Goal: Task Accomplishment & Management: Manage account settings

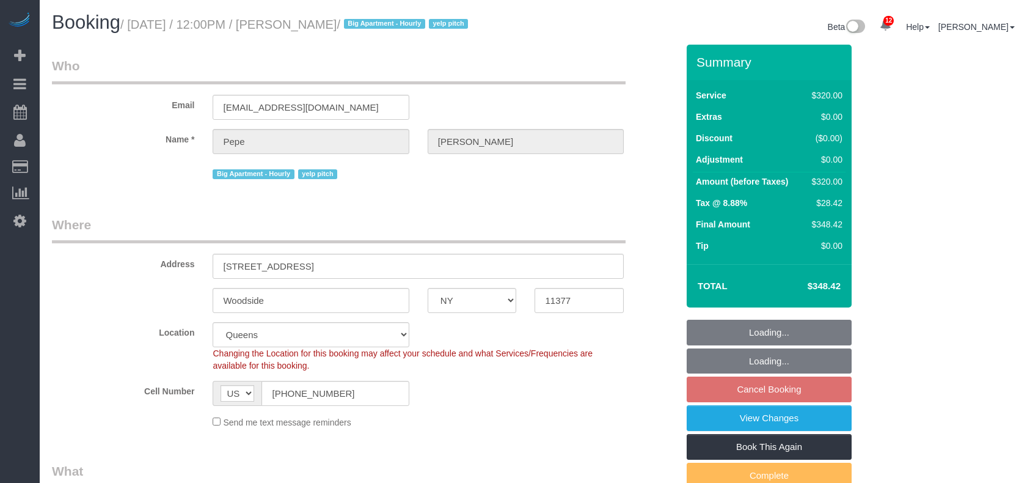
select select "NY"
select select "number:56"
select select "number:90"
select select "number:15"
select select "number:5"
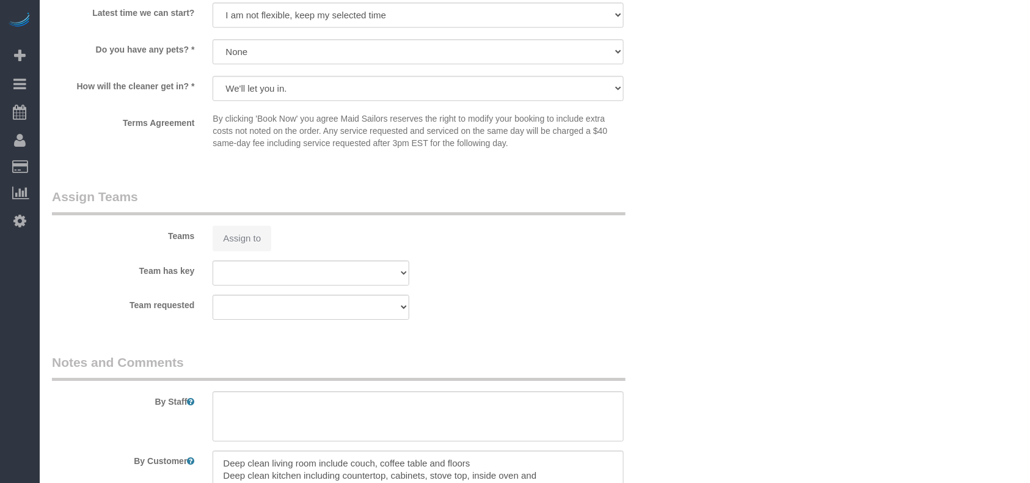
select select "object:1354"
select select "string:stripe-pm_1JCuwZ4VGloSiKo7BPaQKUVT"
select select "spot5"
select select "240"
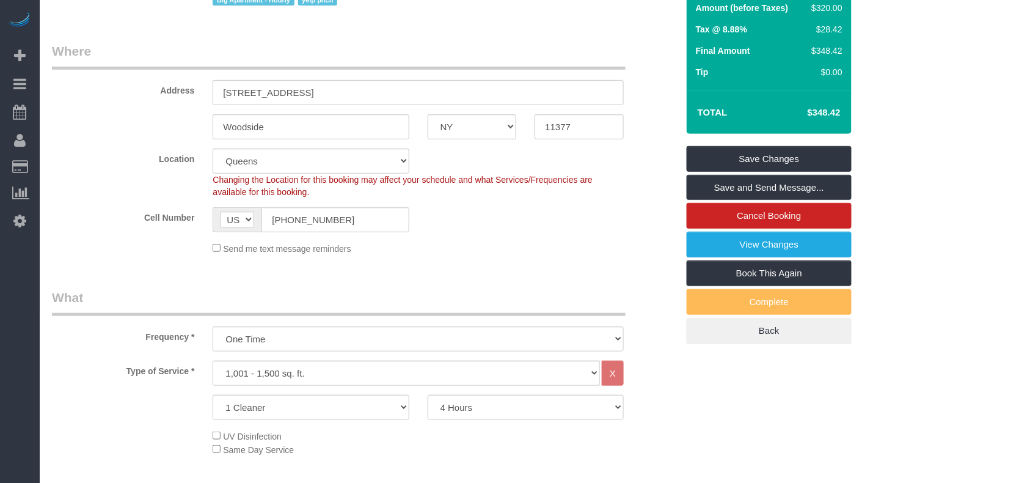
scroll to position [167, 0]
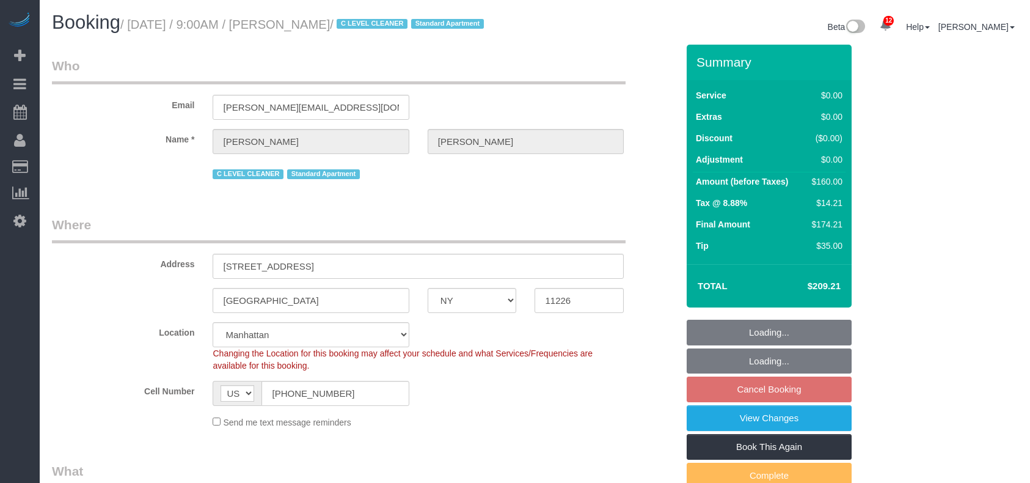
select select "NY"
select select "number:57"
select select "number:71"
select select "number:15"
select select "number:5"
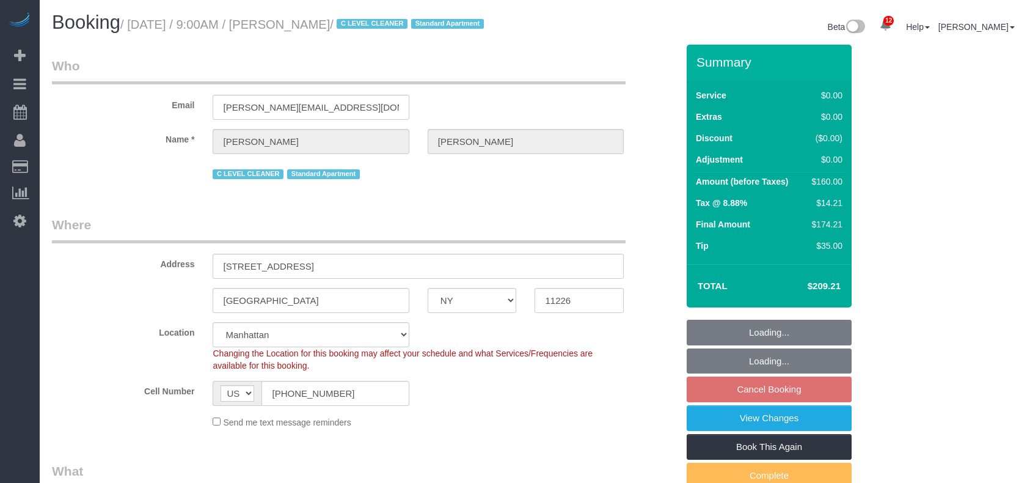
select select "object:1396"
select select "1"
select select "spot2"
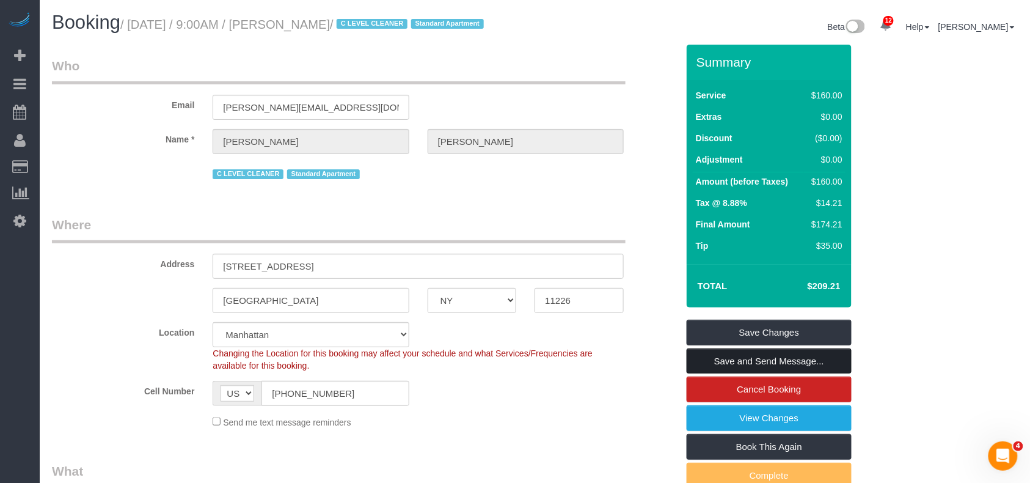
click at [751, 374] on link "Save and Send Message..." at bounding box center [769, 361] width 165 height 26
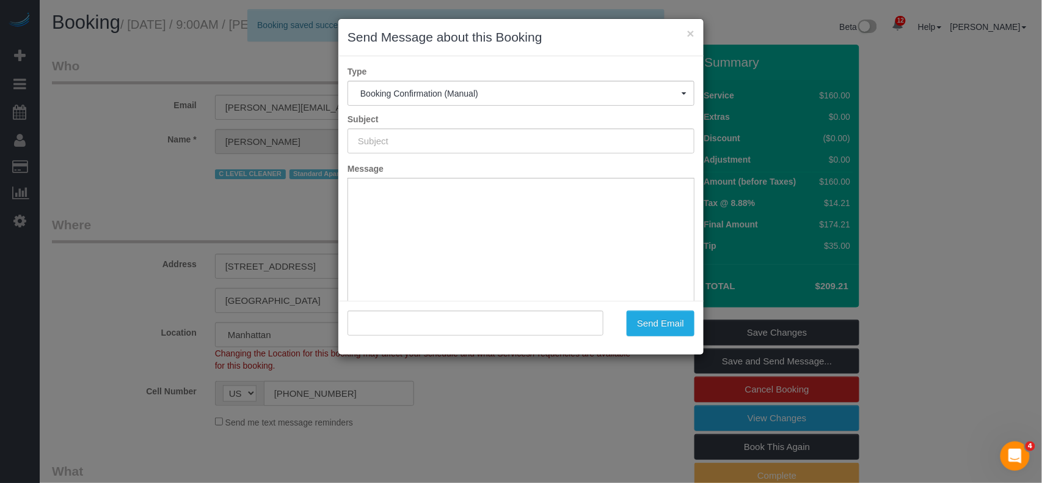
type input "Cleaning Confirmed for 08/24/2025 at 9:00am"
type input ""Kathleen Miller" <kathleen.miller28@gmail.com>"
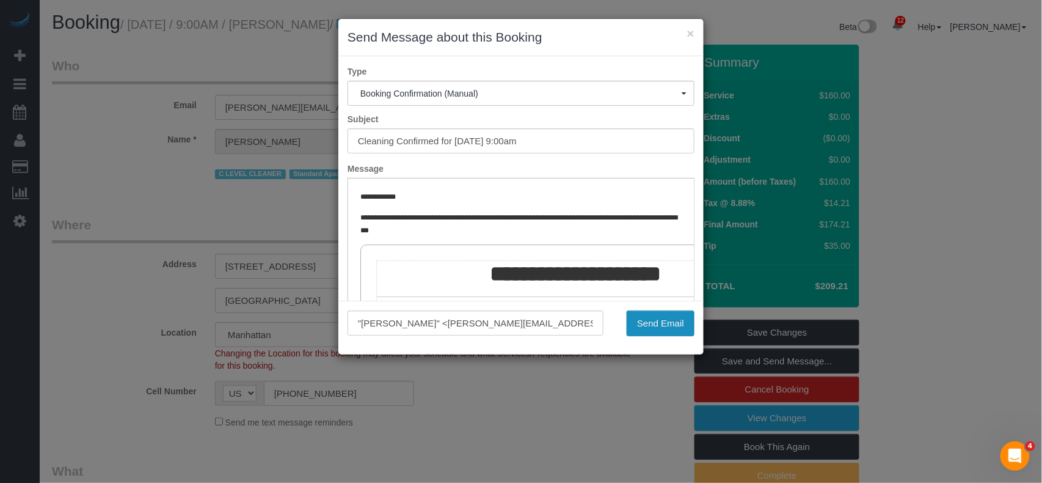
click at [646, 330] on button "Send Email" at bounding box center [661, 323] width 68 height 26
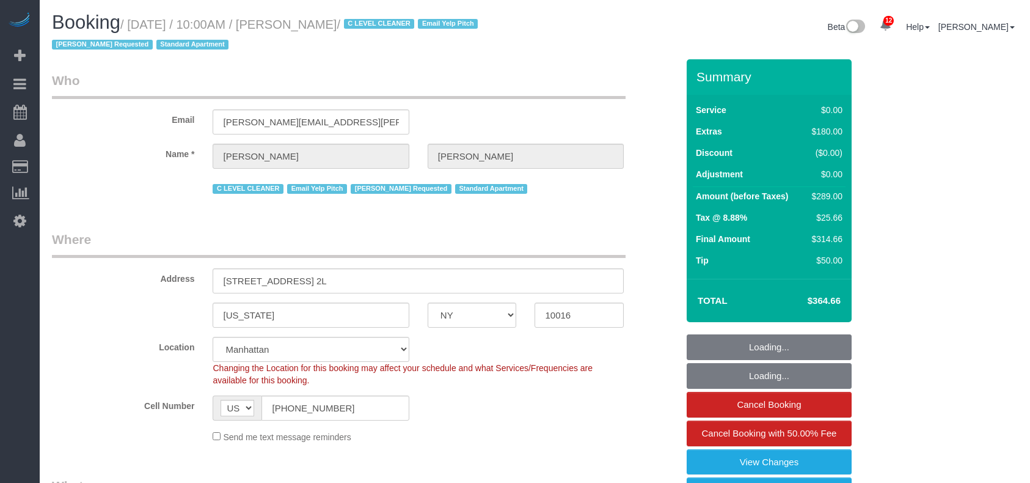
select select "NY"
select select "number:89"
select select "number:90"
select select "number:15"
select select "number:6"
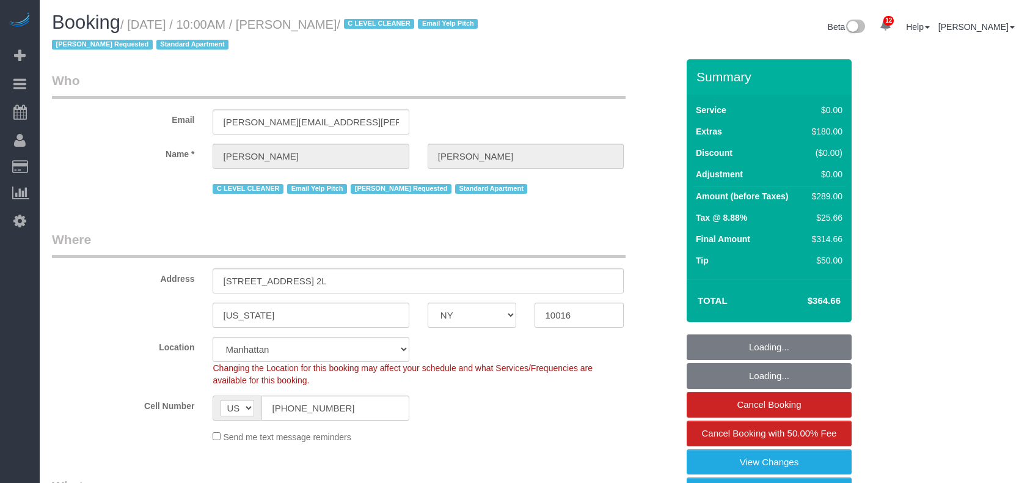
select select "object:1418"
select select "spot1"
select select "1"
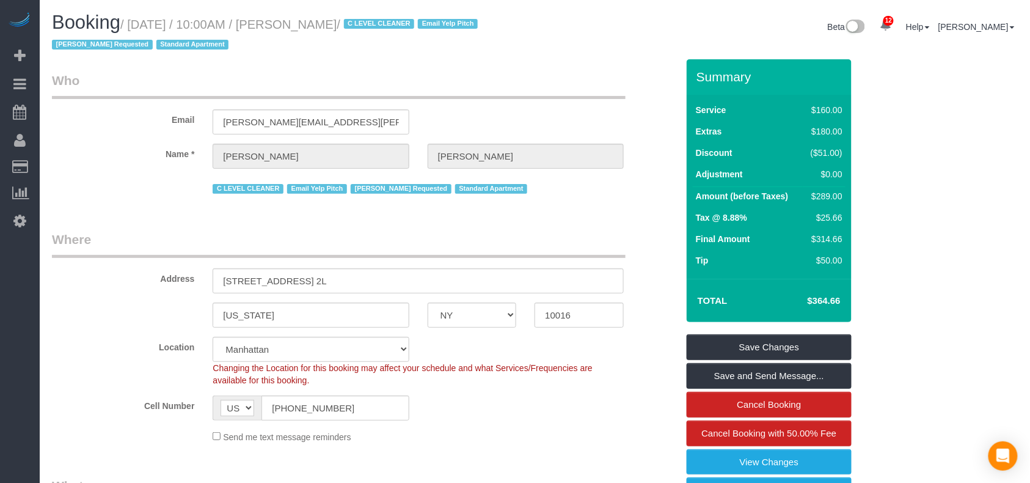
drag, startPoint x: 403, startPoint y: 26, endPoint x: 131, endPoint y: 27, distance: 272.4
click at [131, 27] on small "/ August 20, 2025 / 10:00AM / Jacqueline Bonneau / C LEVEL CLEANER Email Yelp P…" at bounding box center [266, 35] width 429 height 34
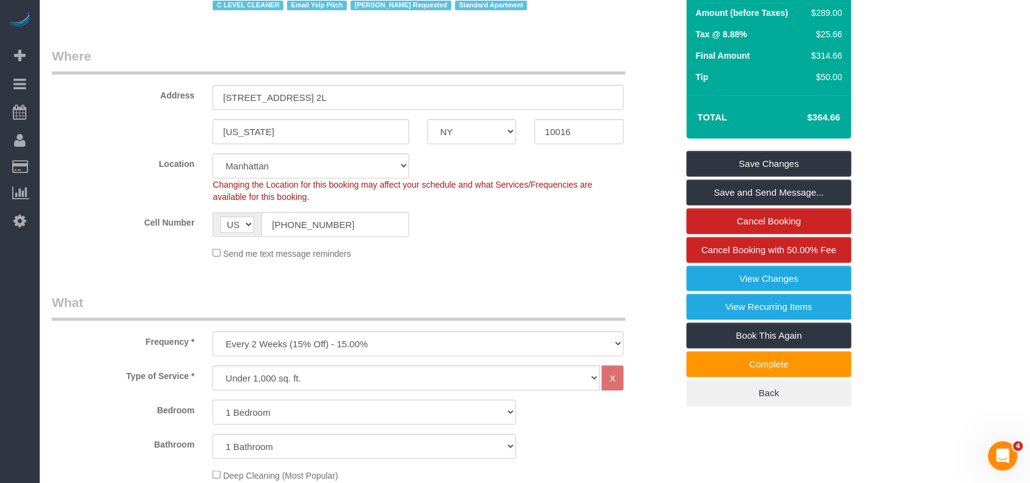
scroll to position [81, 0]
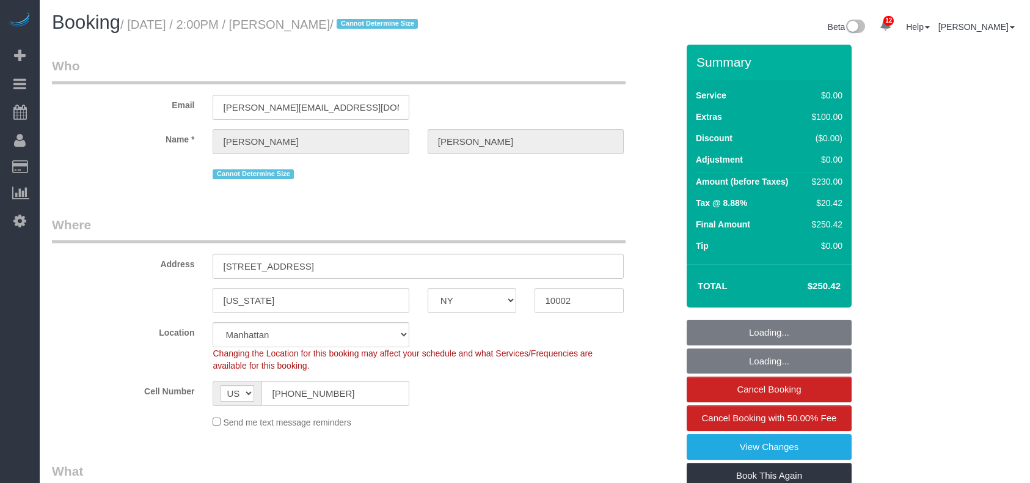
select select "NY"
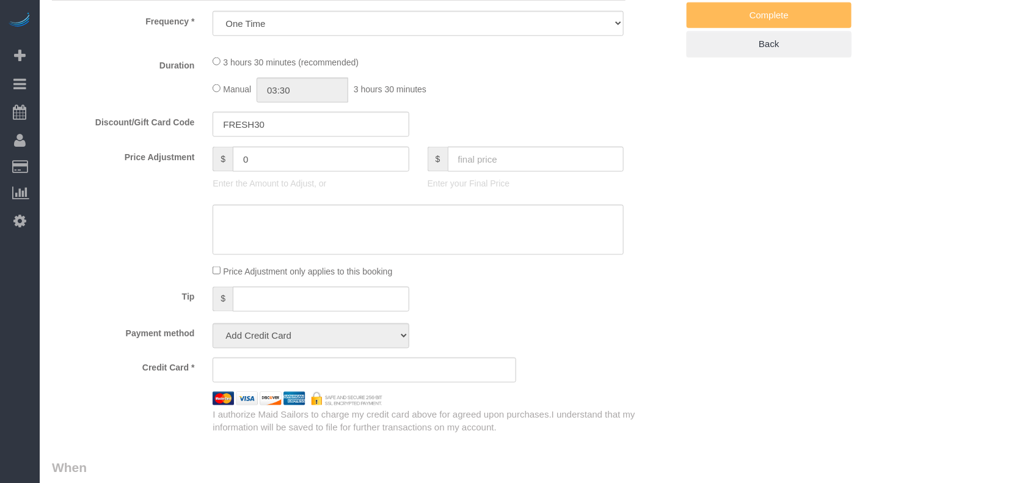
select select "string:stripe-pm_1Rxs0i4VGloSiKo7M0XWTDqI"
select select "1"
select select "number:89"
select select "number:90"
select select "number:15"
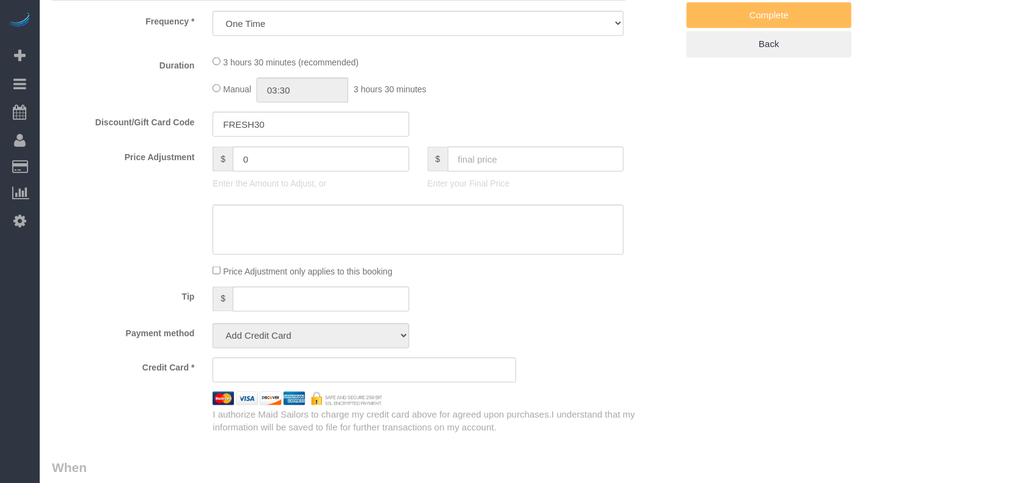
select select "number:5"
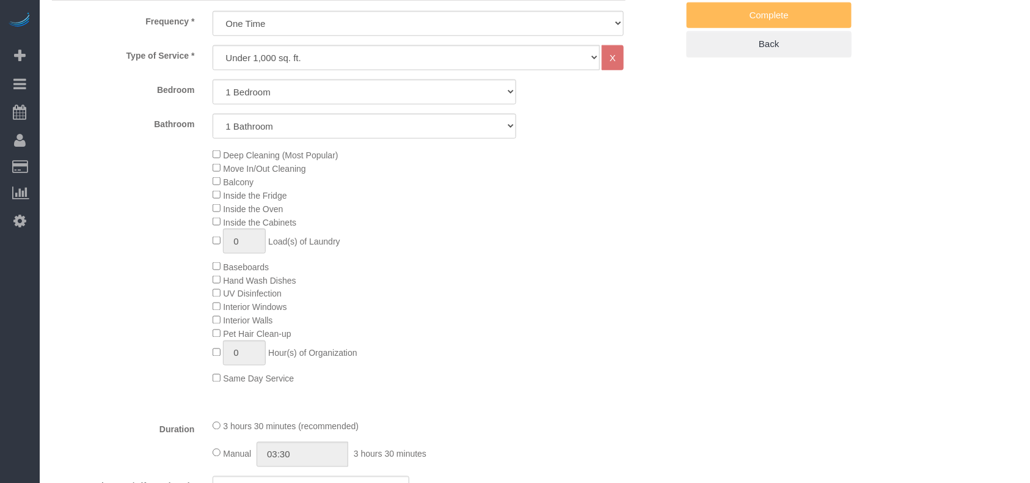
select select "object:1404"
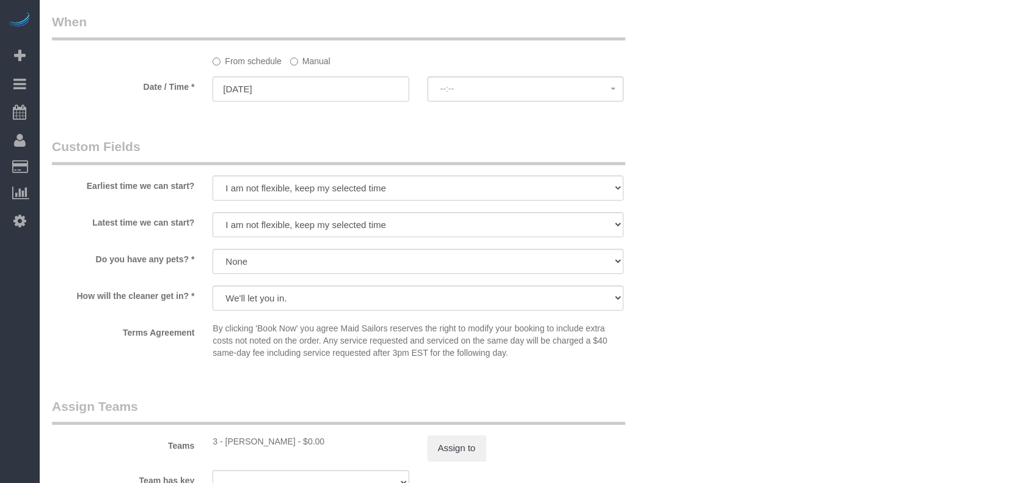
select select "spot1"
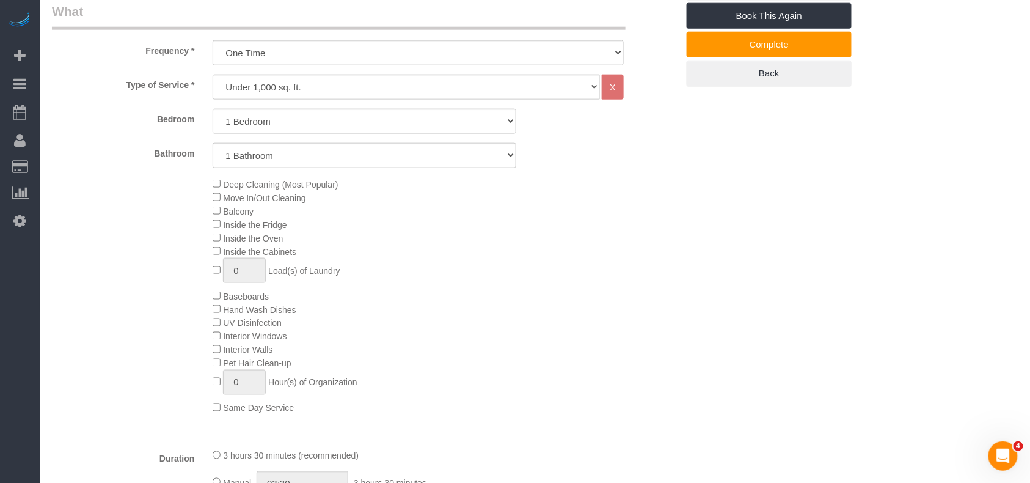
scroll to position [0, 0]
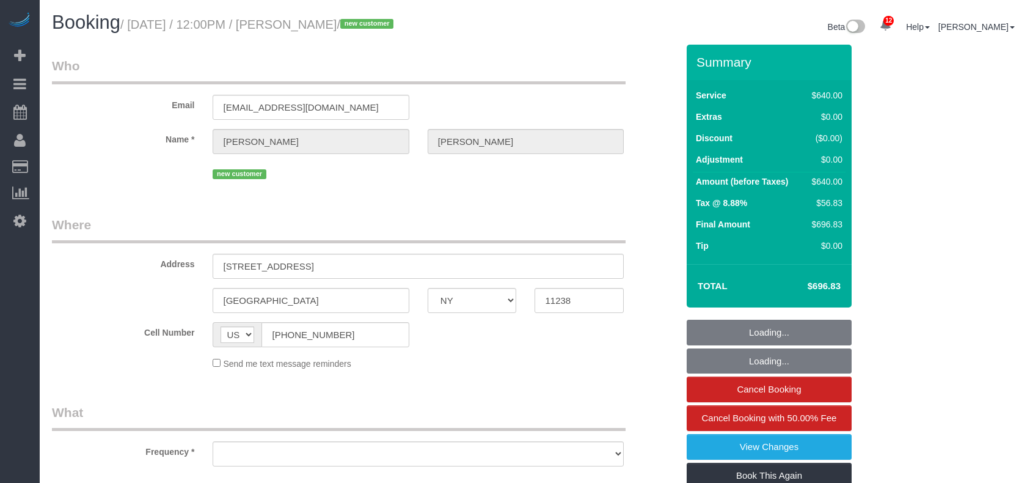
select select "NY"
select select "240"
select select "number:58"
select select "number:75"
select select "number:15"
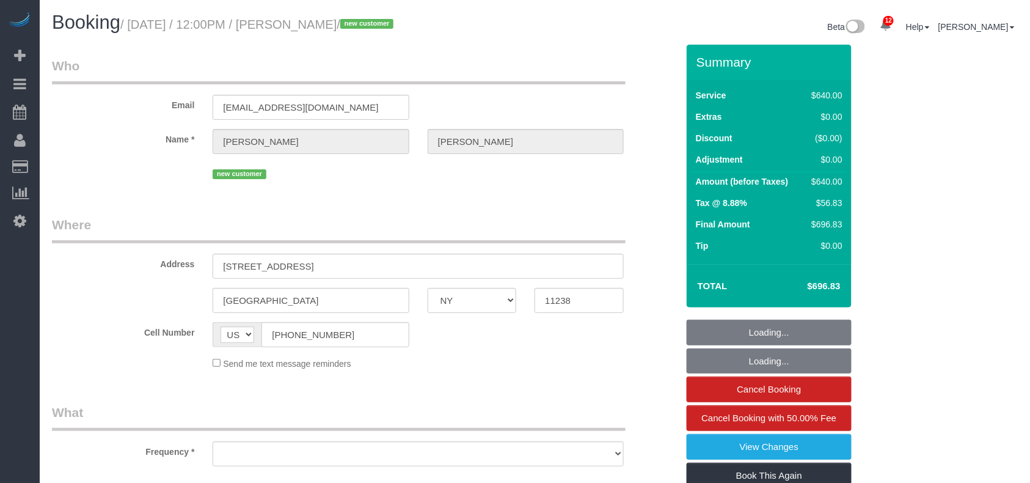
select select "number:5"
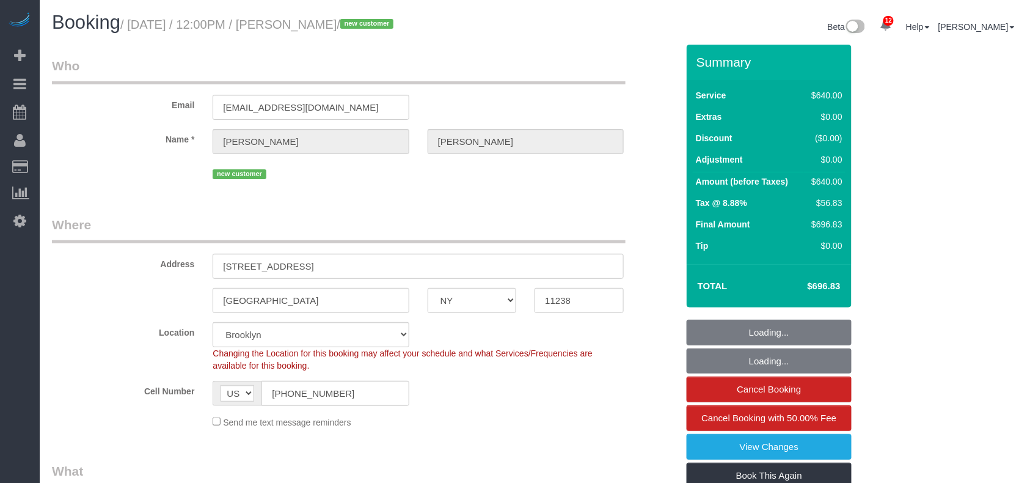
select select "object:1378"
select select "string:stripe-pm_1RxuW84VGloSiKo7KBIWeOck"
select select "spot1"
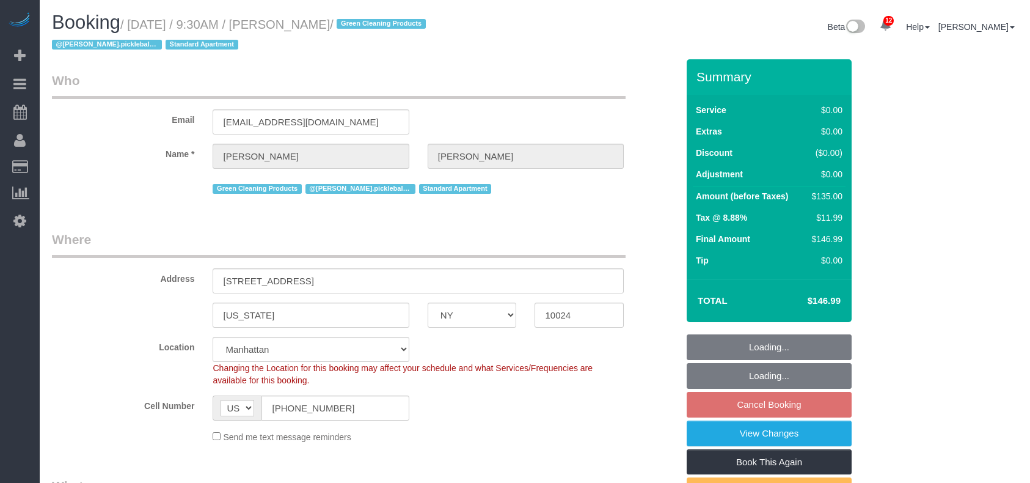
select select "NY"
select select "number:89"
select select "number:70"
select select "number:15"
select select "number:5"
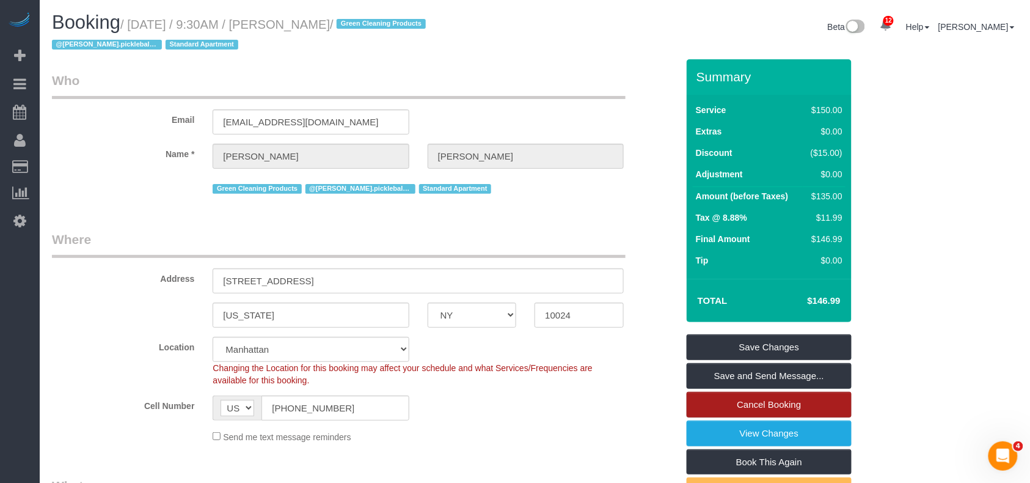
click at [765, 404] on link "Cancel Booking" at bounding box center [769, 405] width 165 height 26
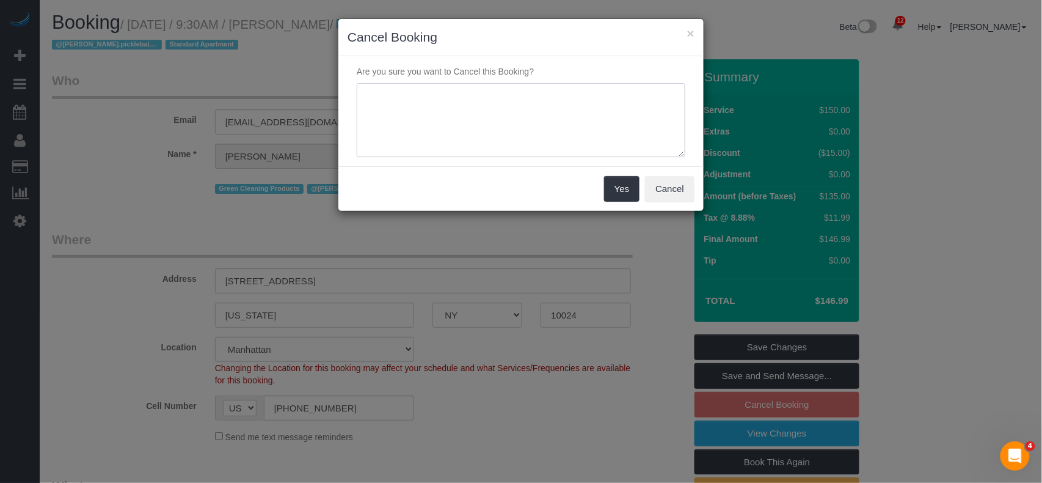
click at [446, 111] on textarea at bounding box center [521, 120] width 329 height 75
click at [631, 103] on textarea at bounding box center [521, 120] width 329 height 75
type textarea "customer requested to reschedule but has no new date yet."
click at [613, 195] on button "Yes" at bounding box center [621, 189] width 35 height 26
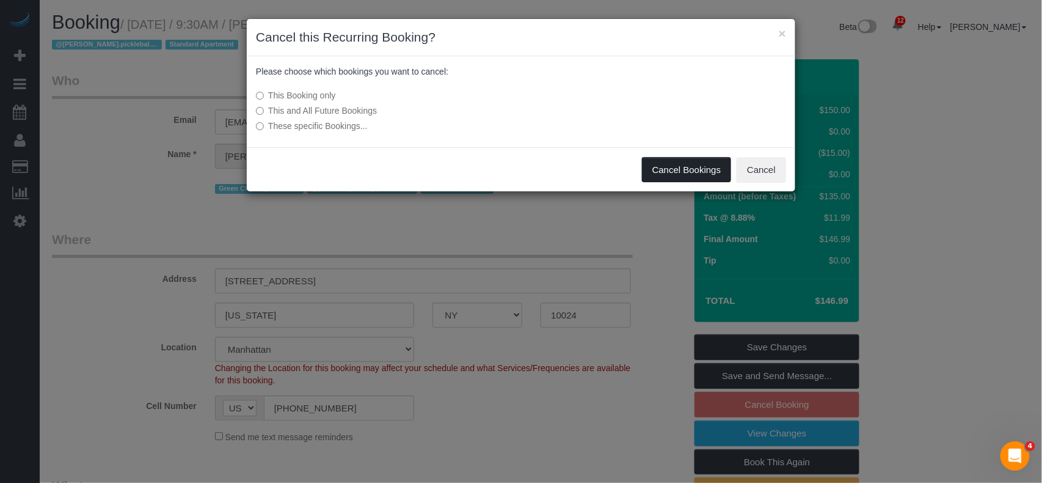
click at [654, 170] on button "Cancel Bookings" at bounding box center [687, 170] width 90 height 26
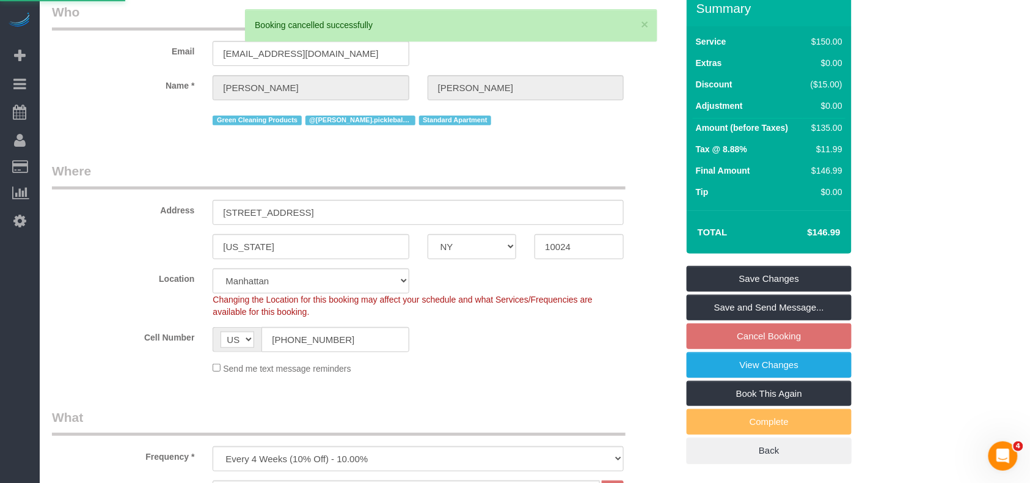
scroll to position [162, 0]
